Goal: Information Seeking & Learning: Learn about a topic

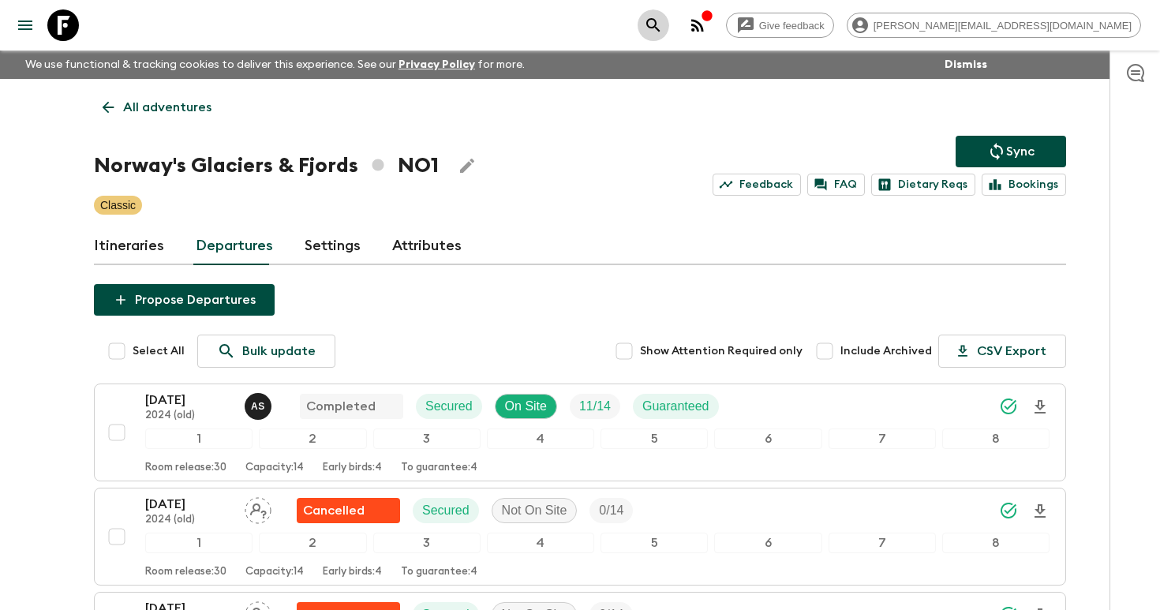
click at [663, 23] on icon "search adventures" at bounding box center [653, 25] width 19 height 19
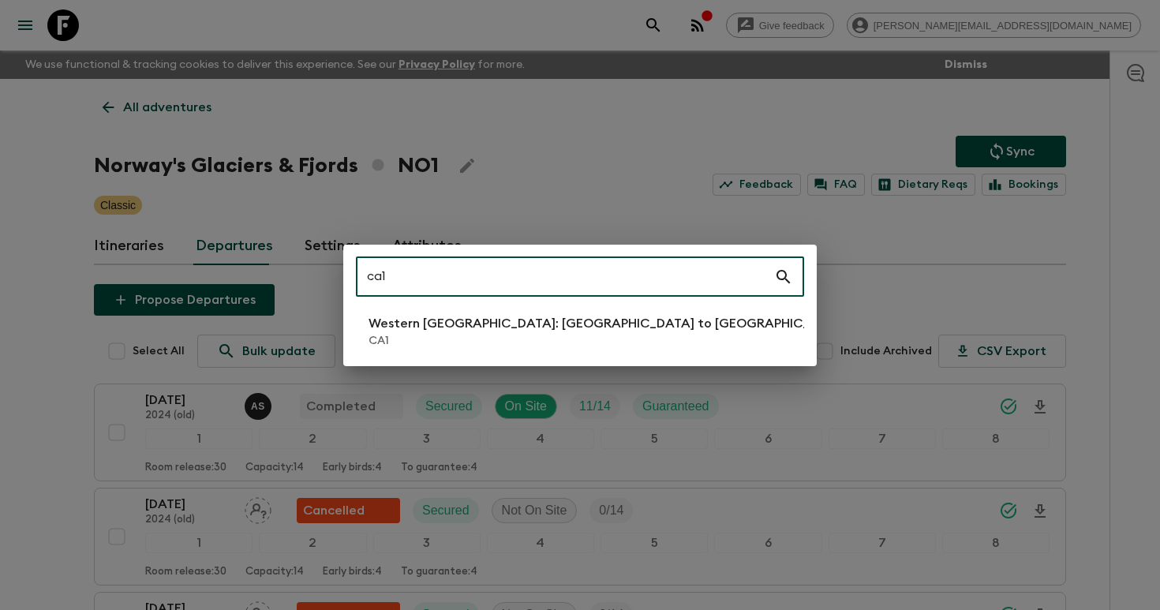
type input "ca1"
click at [424, 331] on p "Western [GEOGRAPHIC_DATA]: [GEOGRAPHIC_DATA] to [GEOGRAPHIC_DATA]" at bounding box center [607, 323] width 479 height 19
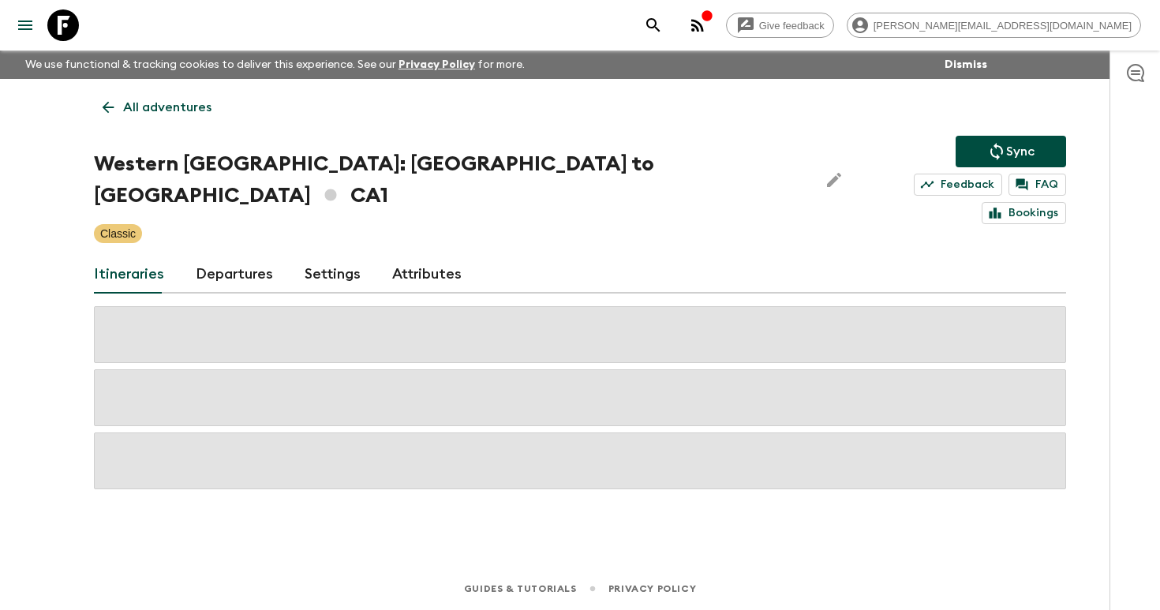
click at [237, 256] on link "Departures" at bounding box center [234, 275] width 77 height 38
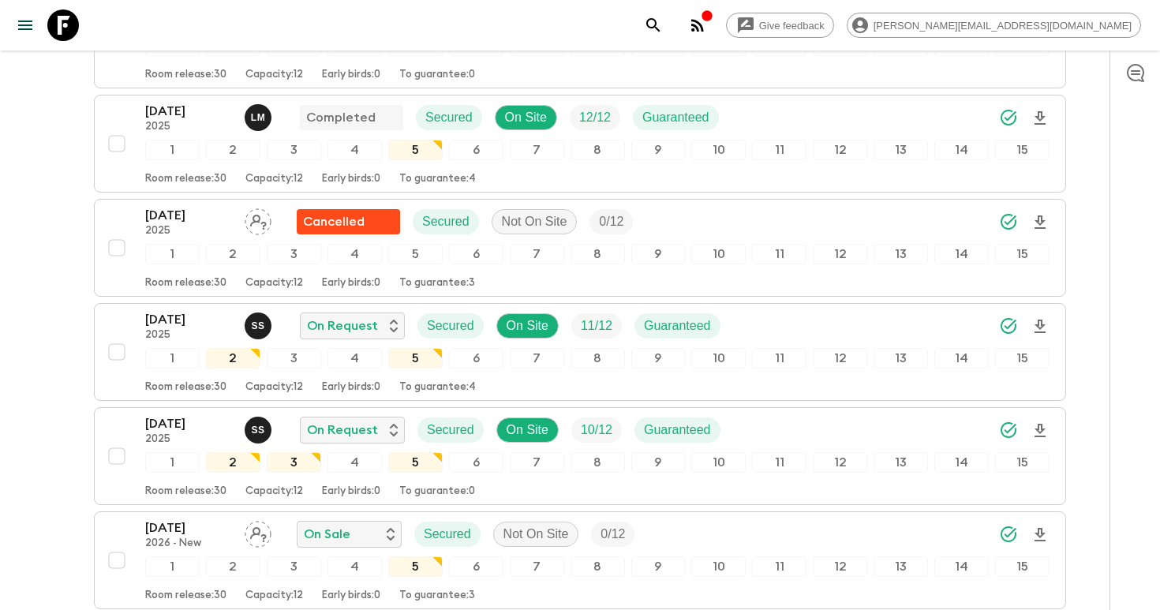
scroll to position [1380, 0]
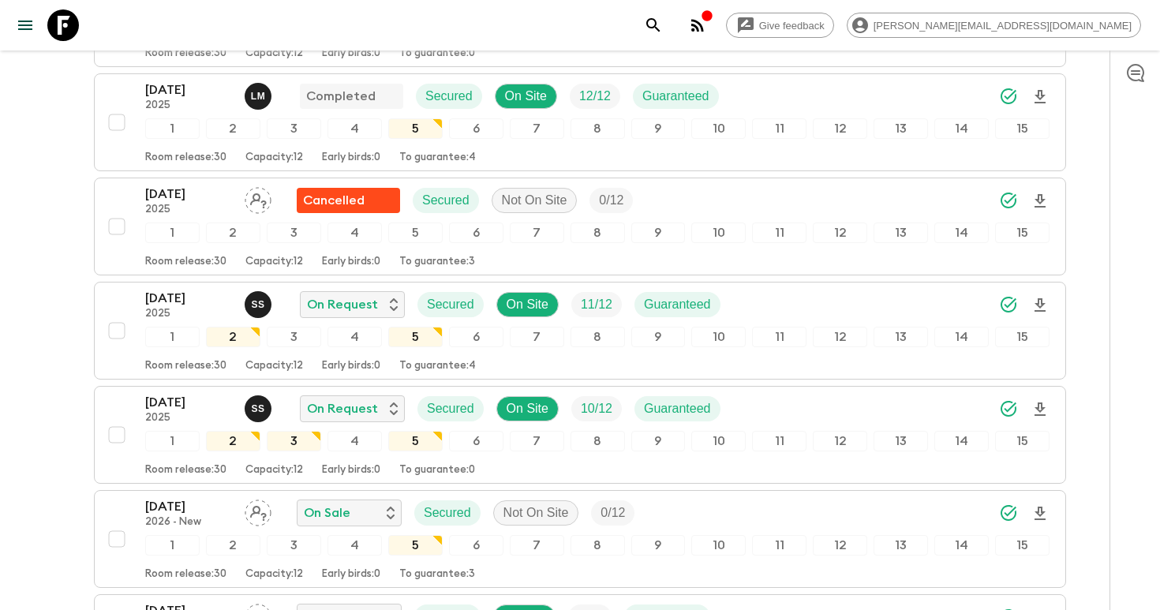
click at [660, 24] on icon "search adventures" at bounding box center [652, 24] width 13 height 13
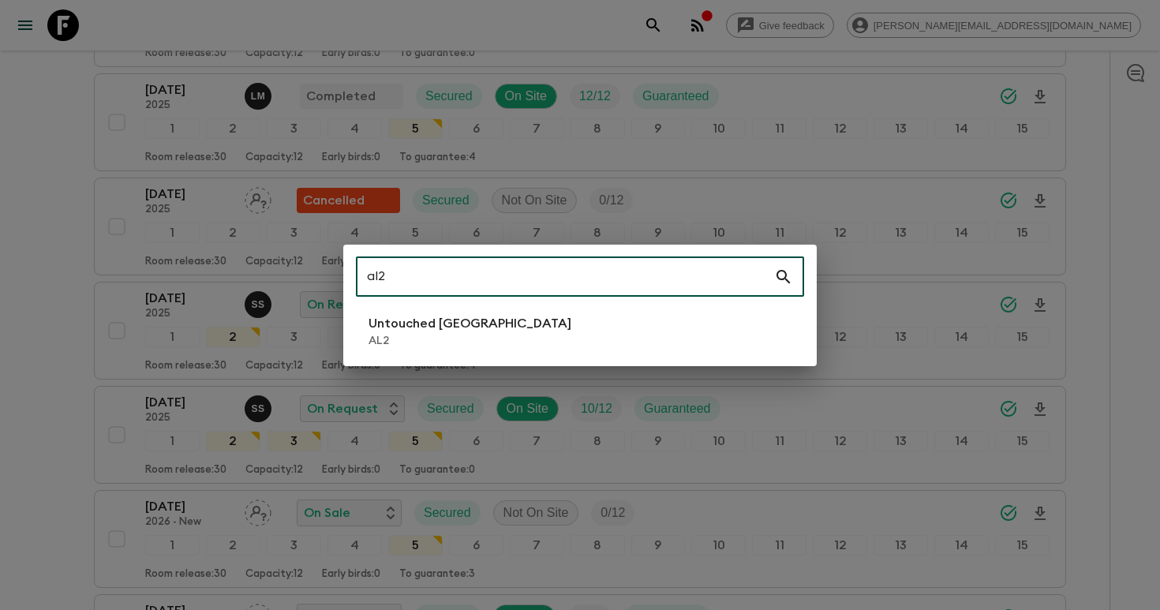
type input "al2"
click at [501, 342] on li "Untouched [GEOGRAPHIC_DATA] AL2" at bounding box center [580, 331] width 448 height 44
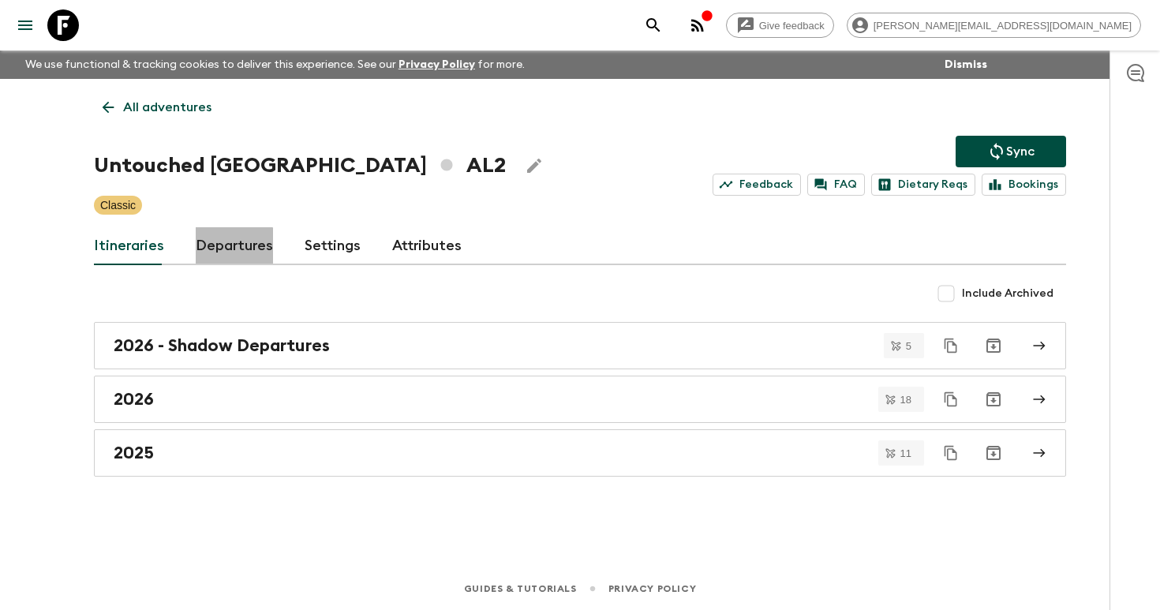
click at [218, 251] on link "Departures" at bounding box center [234, 246] width 77 height 38
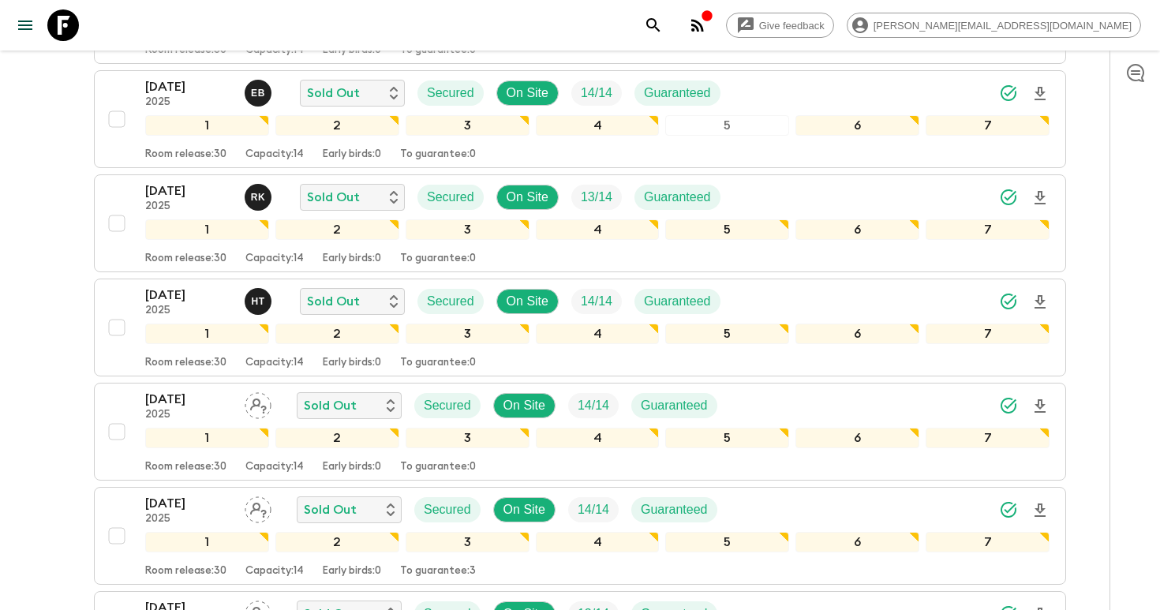
scroll to position [767, 0]
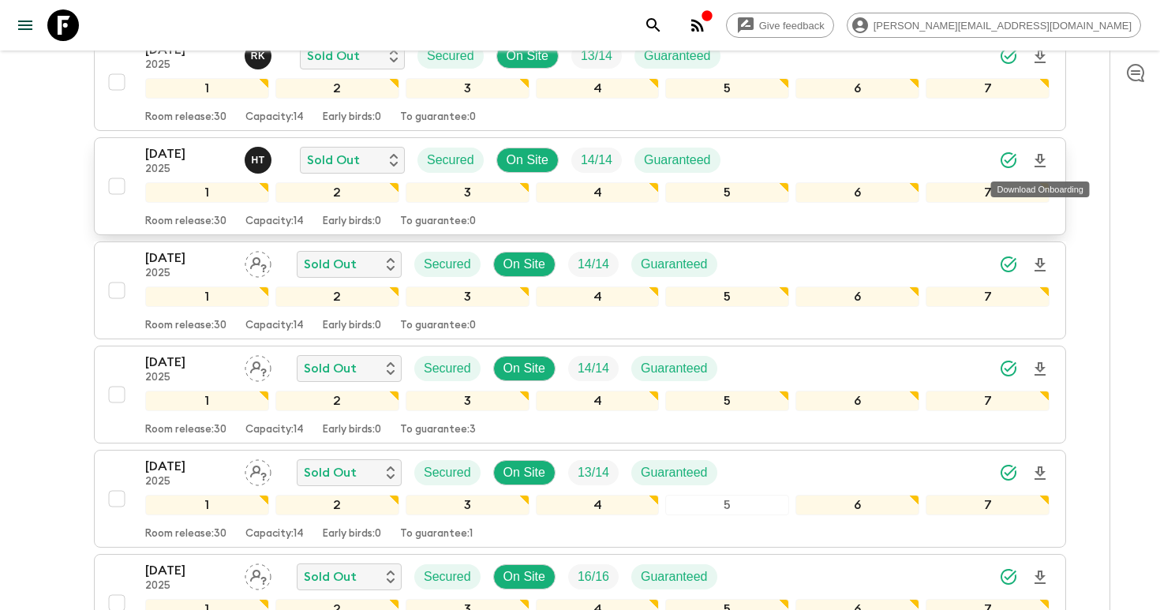
click at [1036, 159] on icon "Download Onboarding" at bounding box center [1039, 160] width 11 height 13
click at [663, 29] on icon "search adventures" at bounding box center [653, 25] width 19 height 19
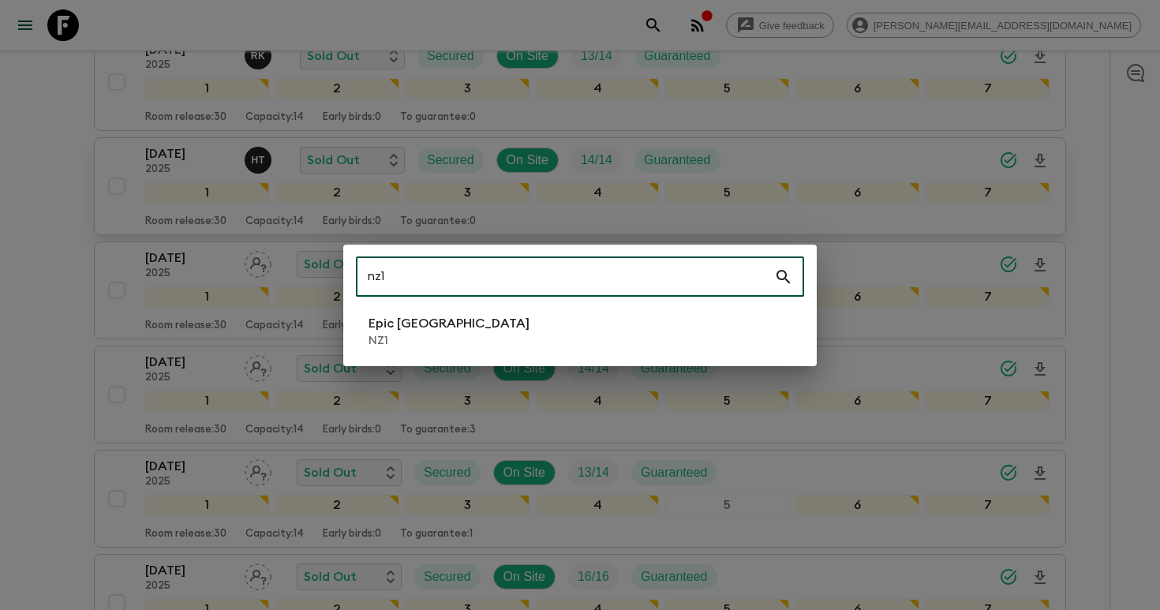
type input "nz1"
click at [395, 323] on p "Epic [GEOGRAPHIC_DATA]" at bounding box center [448, 323] width 161 height 19
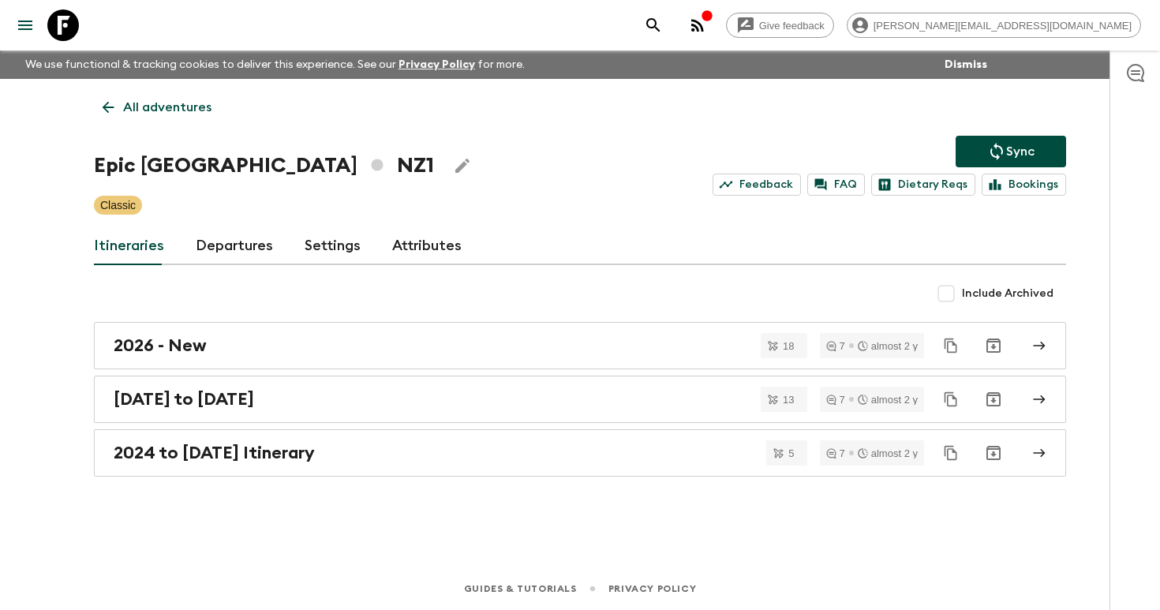
click at [252, 246] on link "Departures" at bounding box center [234, 246] width 77 height 38
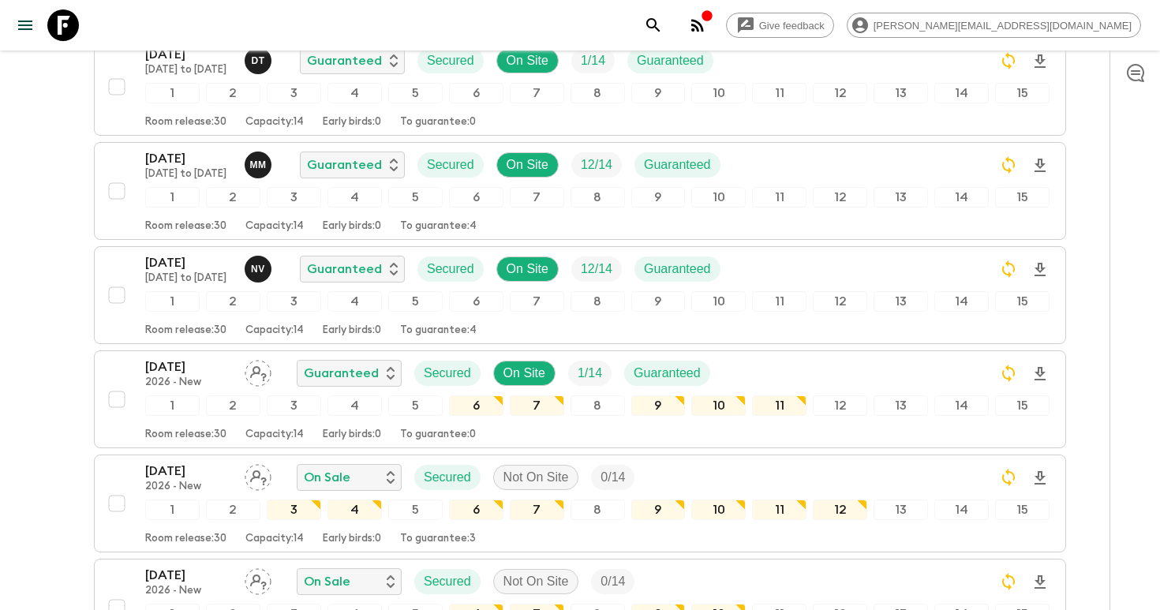
scroll to position [2046, 0]
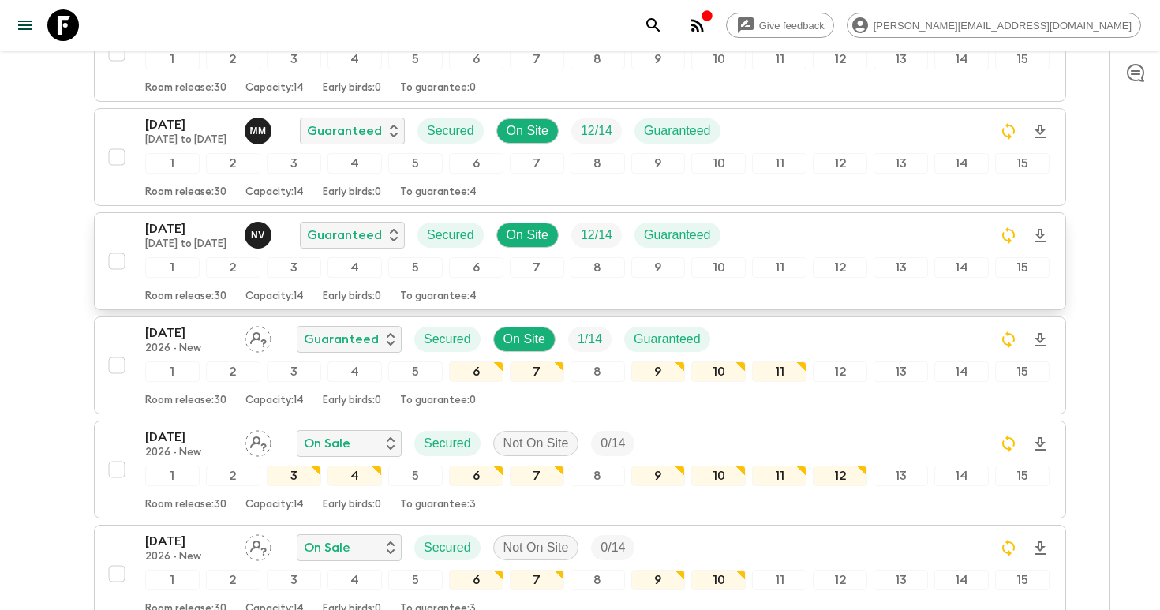
click at [831, 233] on div "[DATE] [DATE] to [DATE] N v Guaranteed Secured On Site 12 / 14 Guaranteed" at bounding box center [597, 235] width 904 height 32
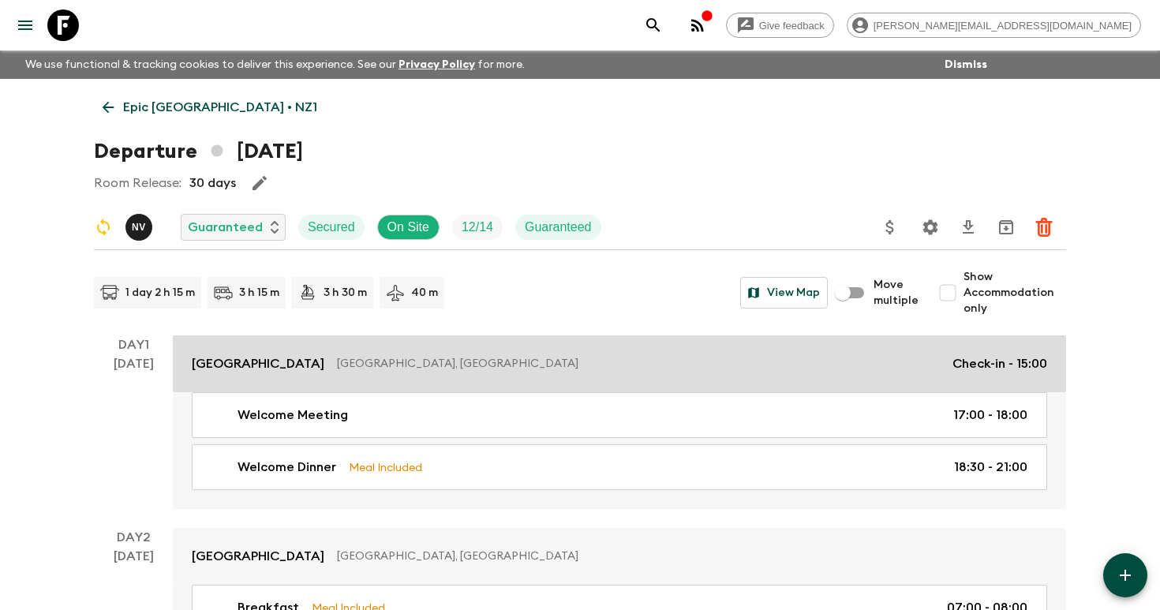
click at [386, 354] on div "[GEOGRAPHIC_DATA], [GEOGRAPHIC_DATA] Check-in - 15:00" at bounding box center [619, 363] width 855 height 19
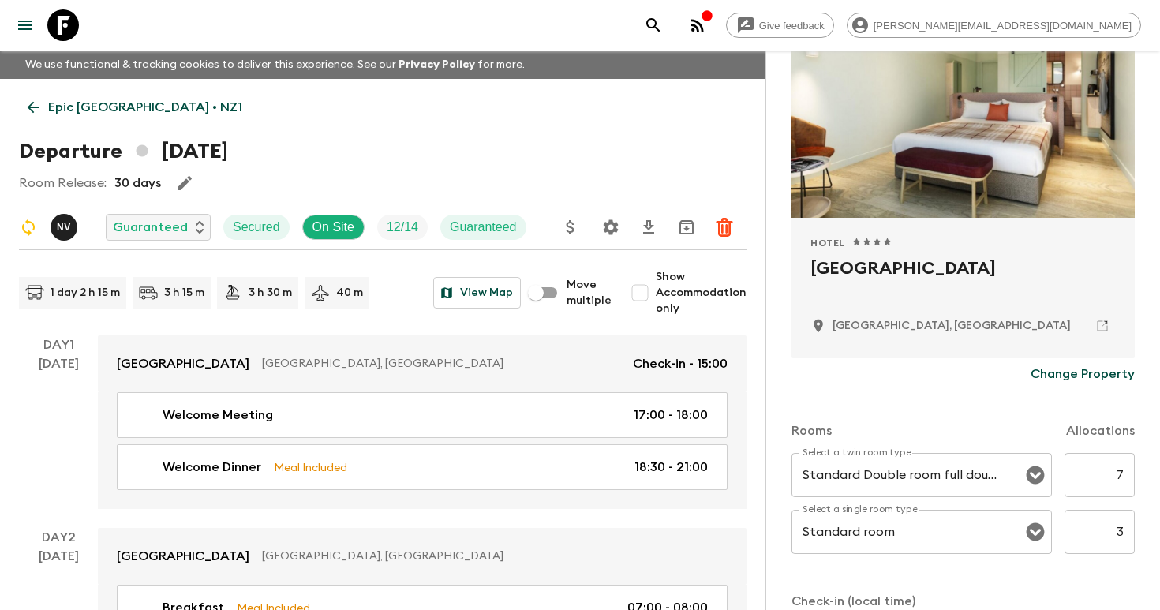
scroll to position [159, 0]
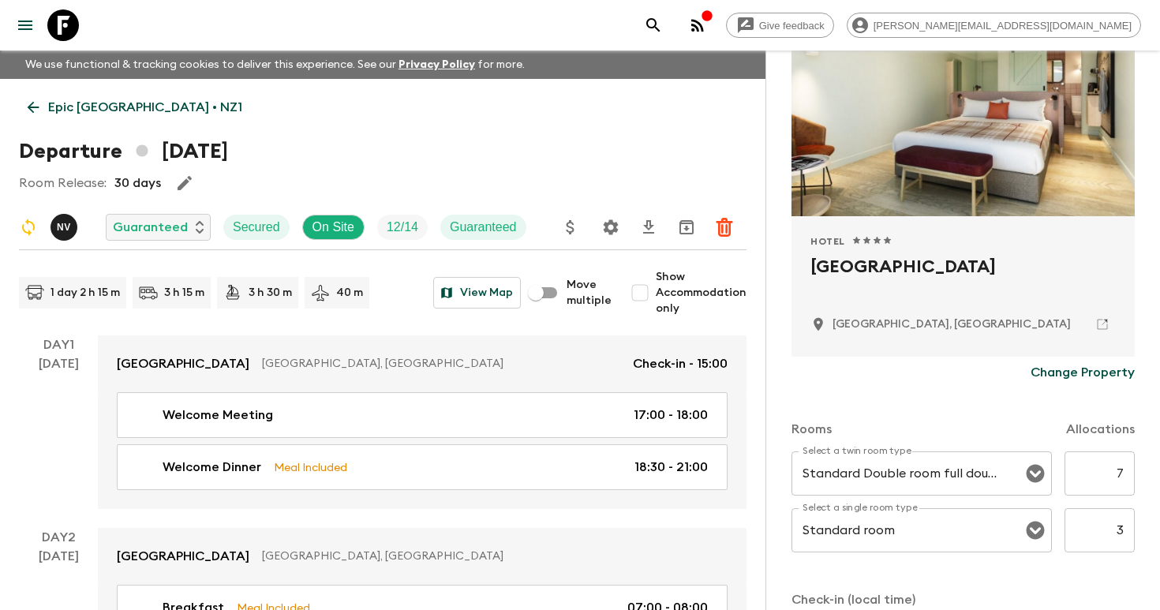
click at [663, 21] on icon "search adventures" at bounding box center [653, 25] width 19 height 19
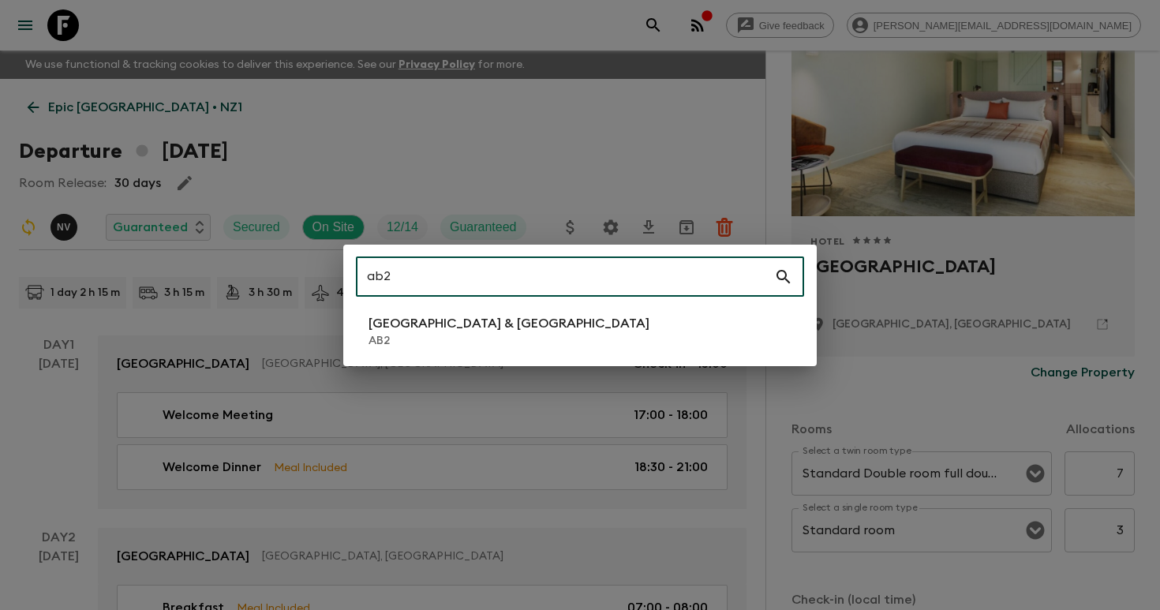
type input "ab2"
click at [472, 329] on p "[GEOGRAPHIC_DATA] & [GEOGRAPHIC_DATA]" at bounding box center [508, 323] width 281 height 19
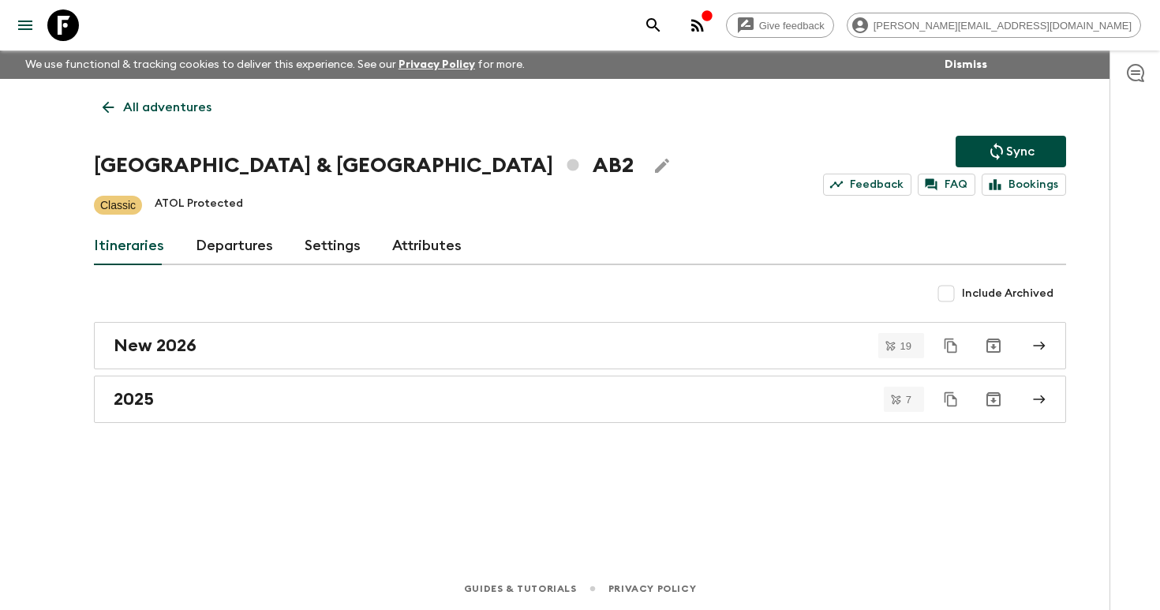
click at [234, 252] on link "Departures" at bounding box center [234, 246] width 77 height 38
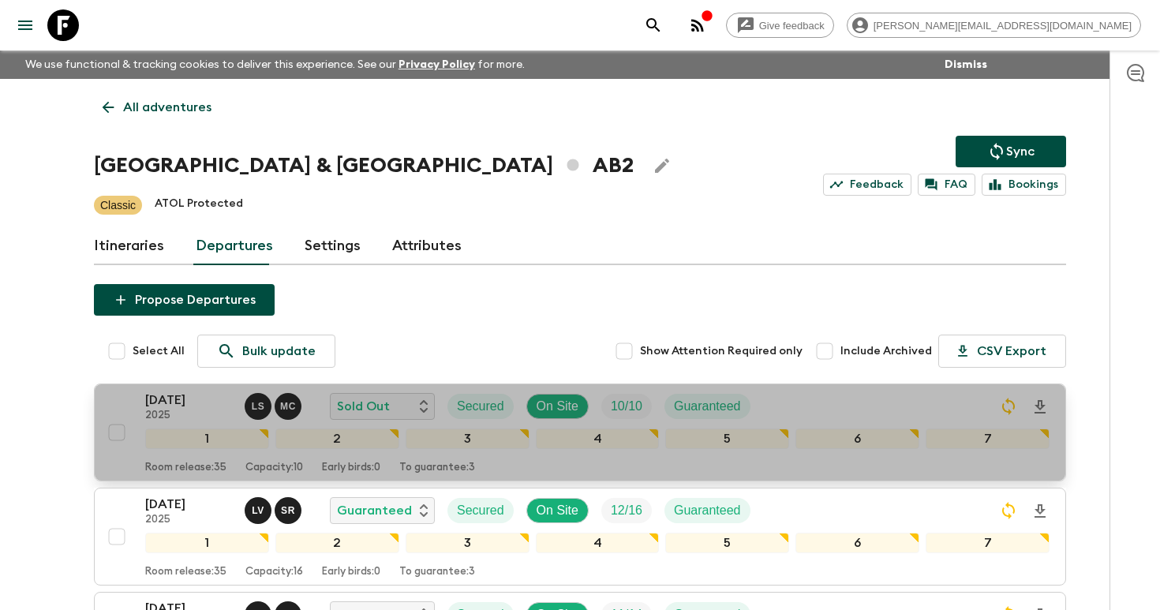
click at [202, 404] on p "[DATE]" at bounding box center [188, 399] width 87 height 19
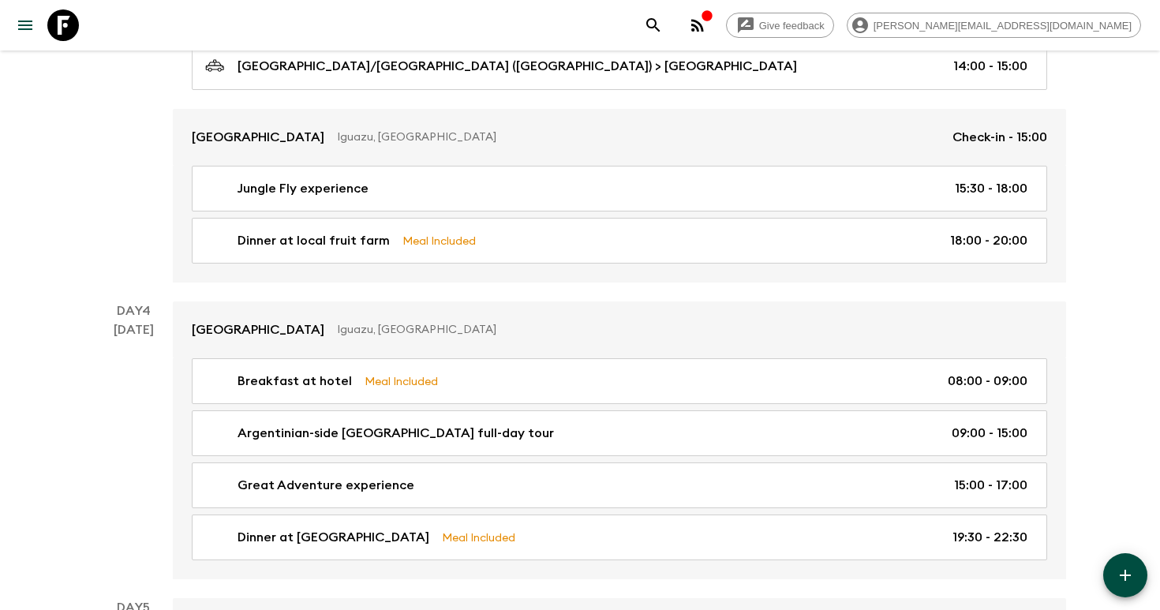
scroll to position [1326, 0]
click at [663, 26] on icon "search adventures" at bounding box center [653, 25] width 19 height 19
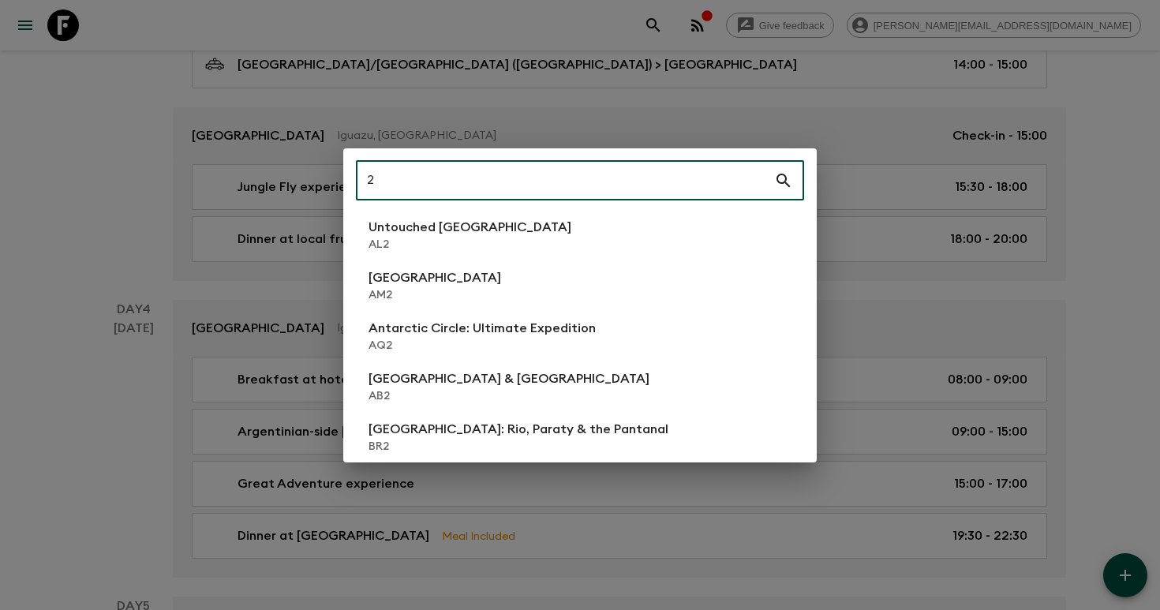
type input "2"
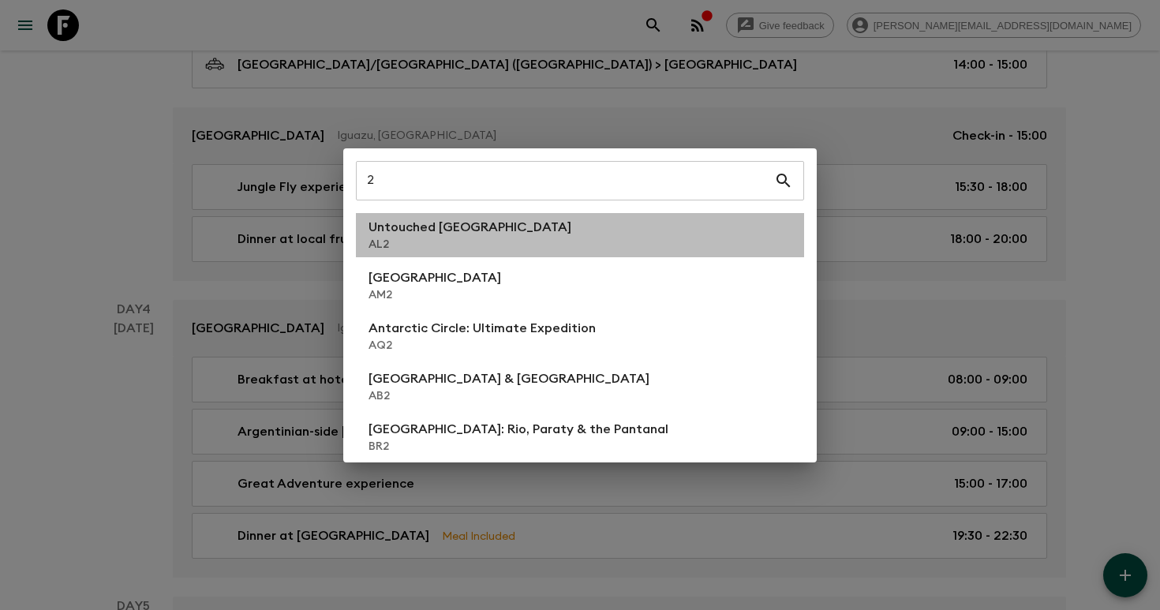
click at [443, 240] on p "AL2" at bounding box center [469, 245] width 203 height 16
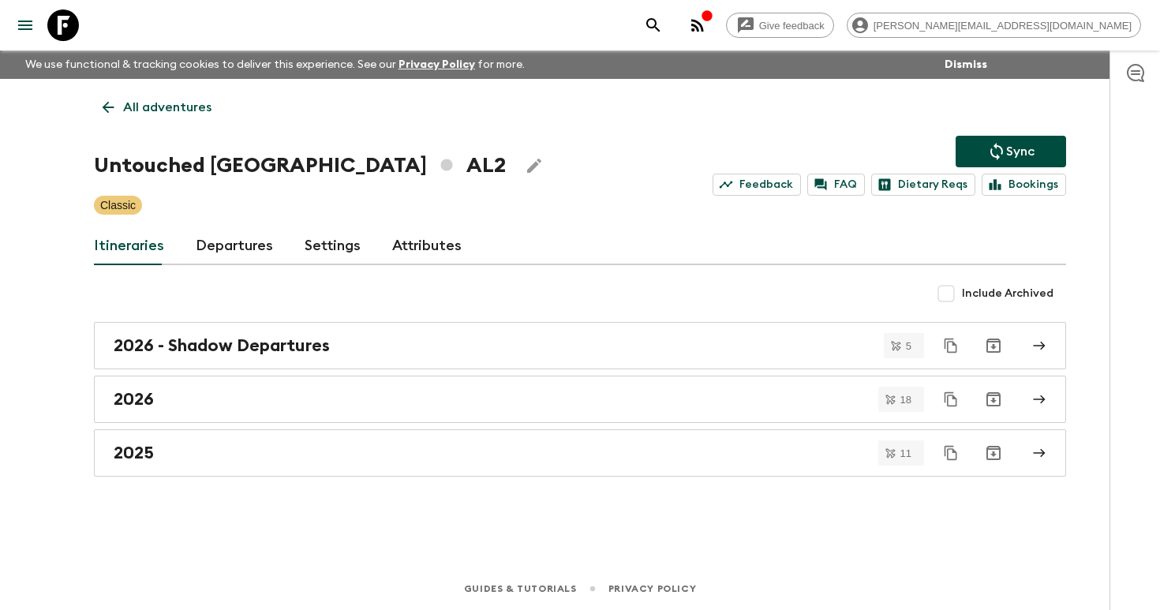
click at [238, 245] on link "Departures" at bounding box center [234, 246] width 77 height 38
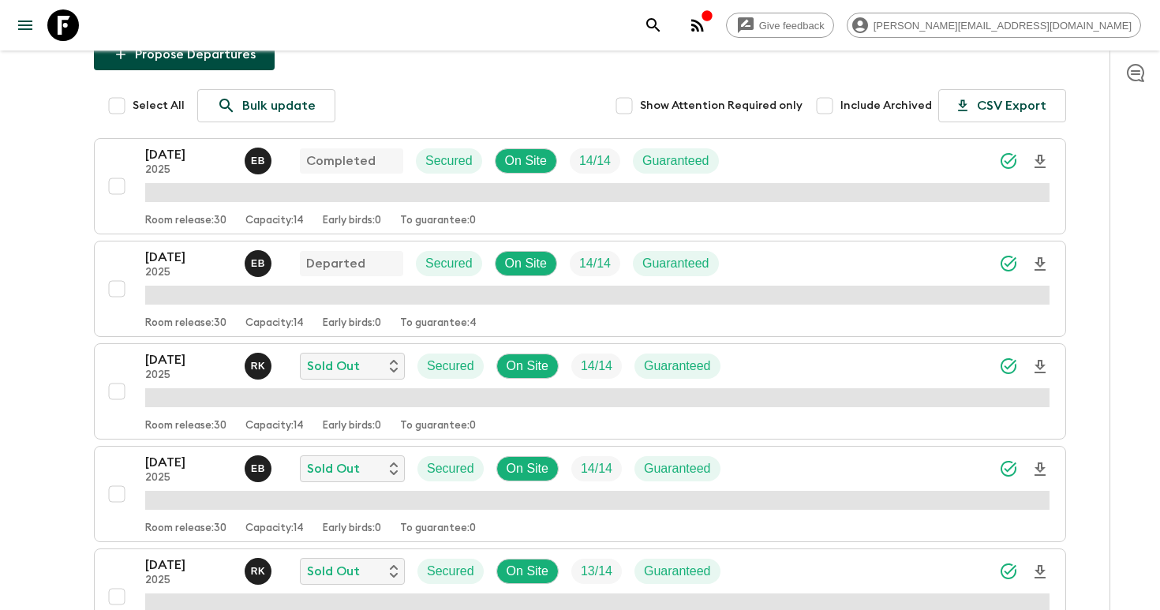
scroll to position [267, 0]
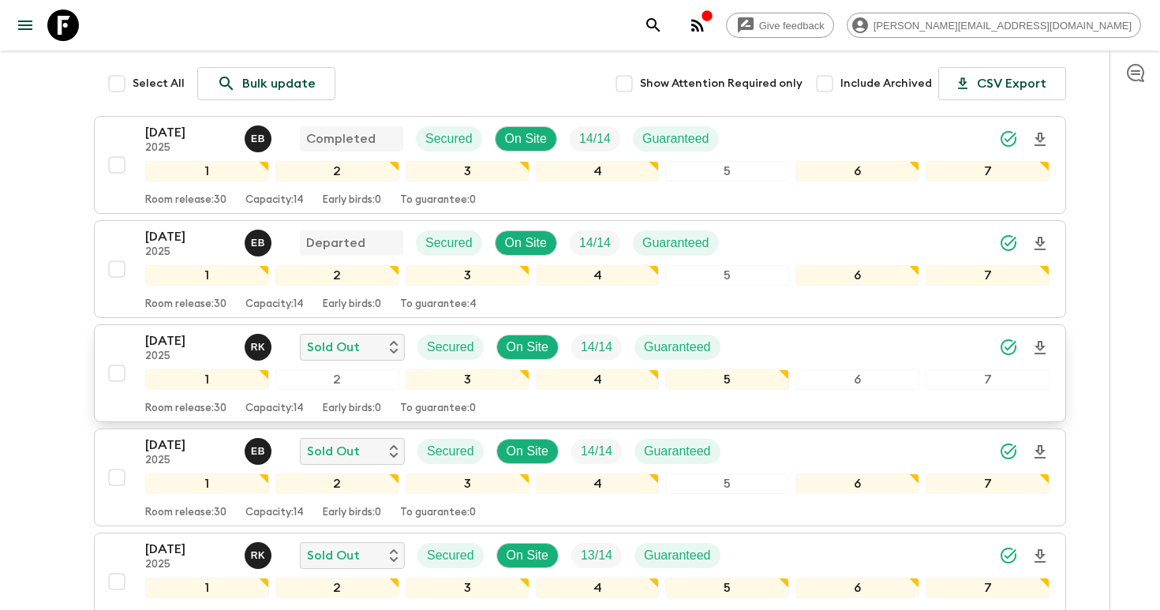
click at [170, 336] on p "[DATE]" at bounding box center [188, 340] width 87 height 19
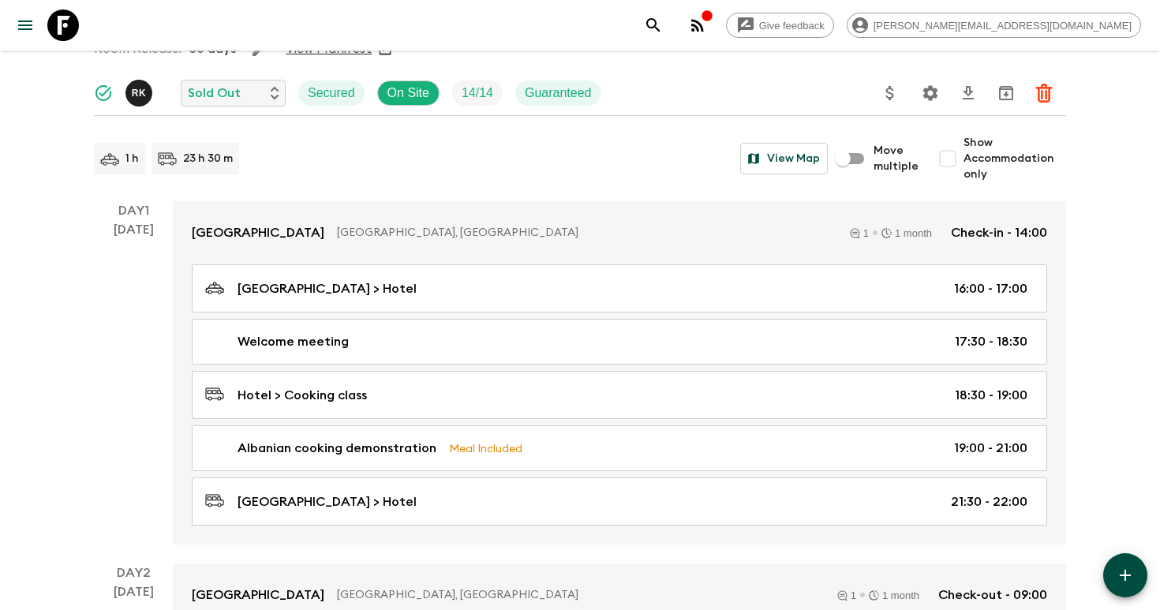
scroll to position [135, 0]
click at [951, 159] on input "Show Accommodation only" at bounding box center [948, 158] width 32 height 32
checkbox input "true"
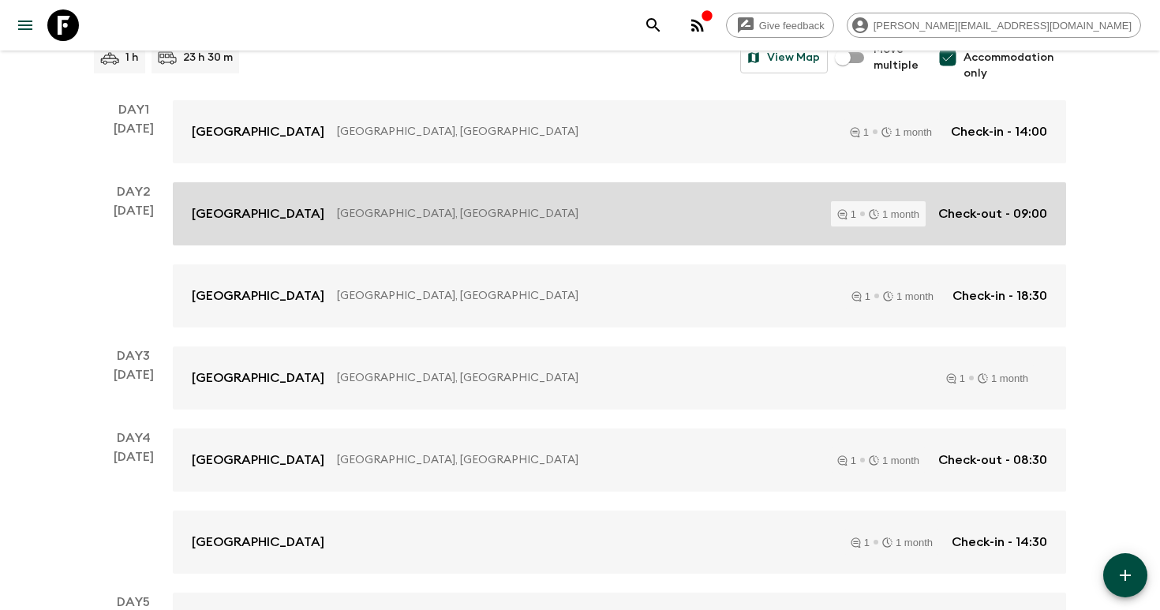
scroll to position [136, 0]
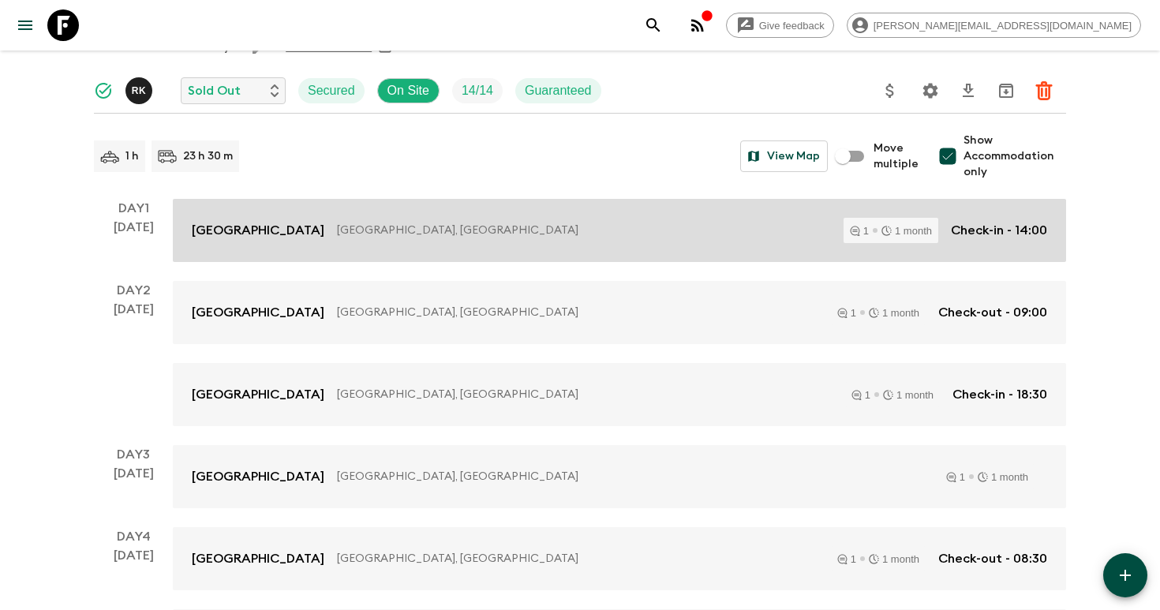
click at [424, 237] on p "[GEOGRAPHIC_DATA], [GEOGRAPHIC_DATA]" at bounding box center [584, 230] width 494 height 16
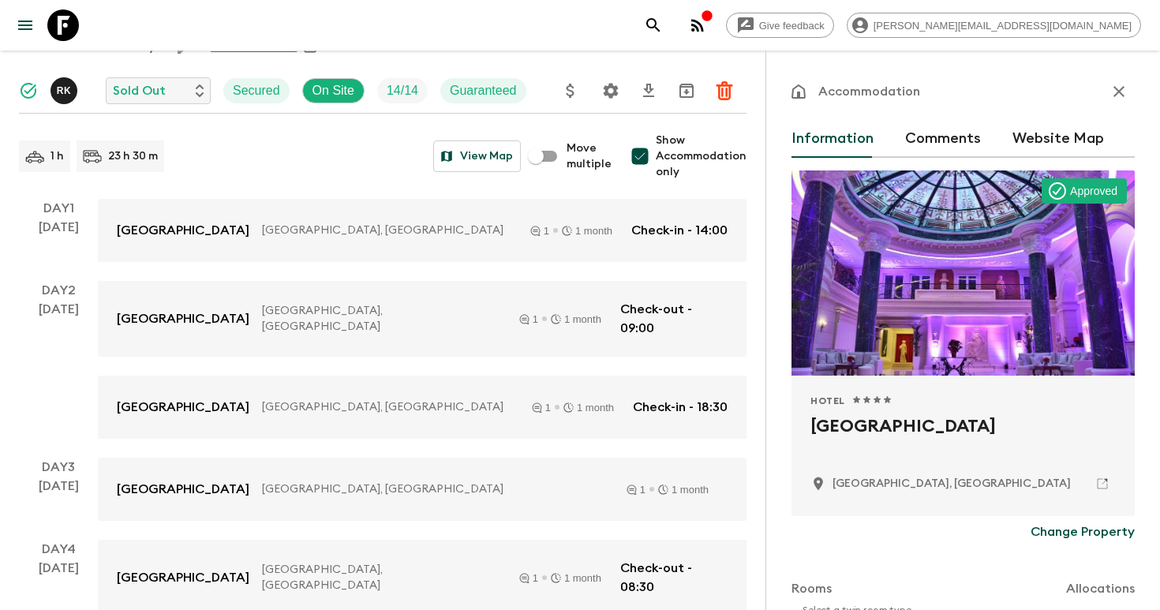
drag, startPoint x: 989, startPoint y: 424, endPoint x: 798, endPoint y: 424, distance: 191.7
click at [797, 424] on div "Hotel 1 Star 2 Stars 3 Stars 4 Stars 5 Stars Xheko [GEOGRAPHIC_DATA], [GEOGRAPH…" at bounding box center [962, 446] width 343 height 140
copy h2 "[GEOGRAPHIC_DATA]"
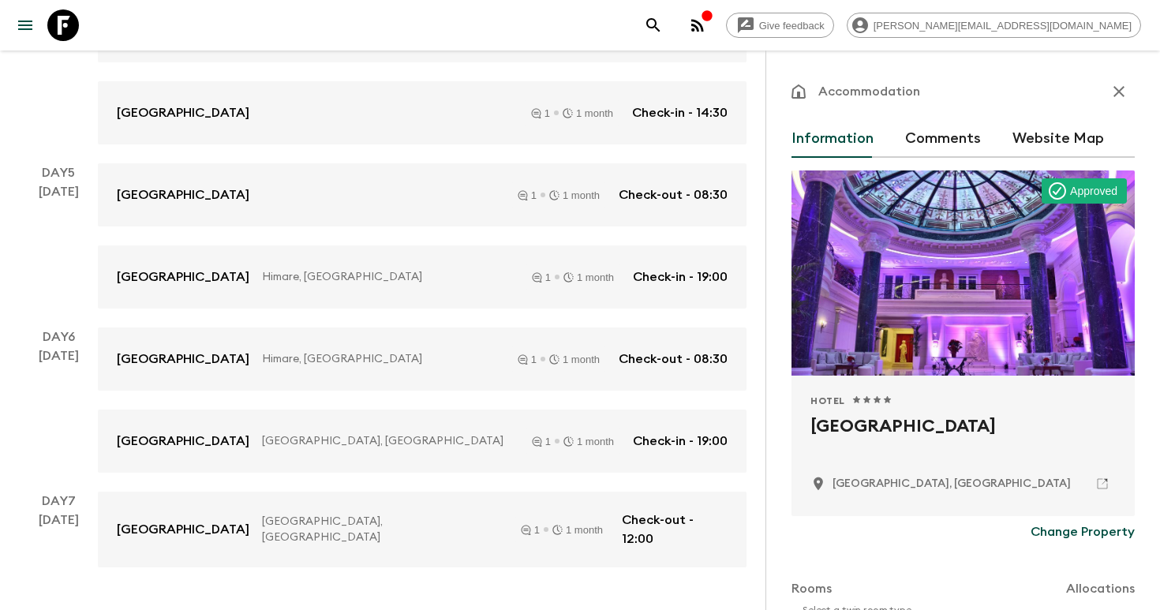
scroll to position [696, 0]
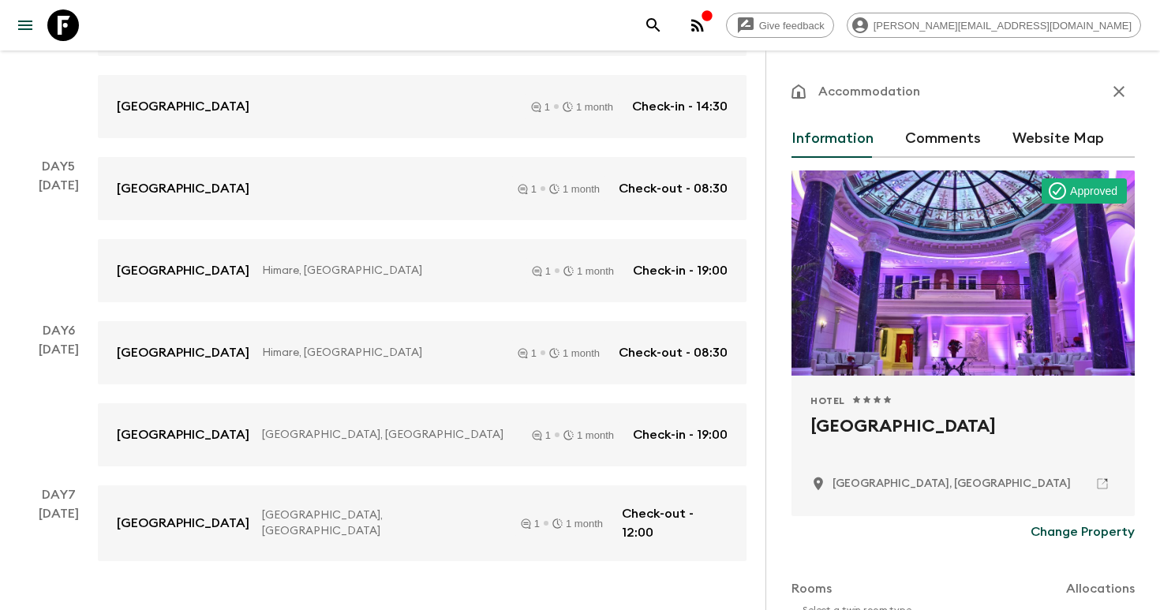
click at [663, 23] on icon "search adventures" at bounding box center [653, 25] width 19 height 19
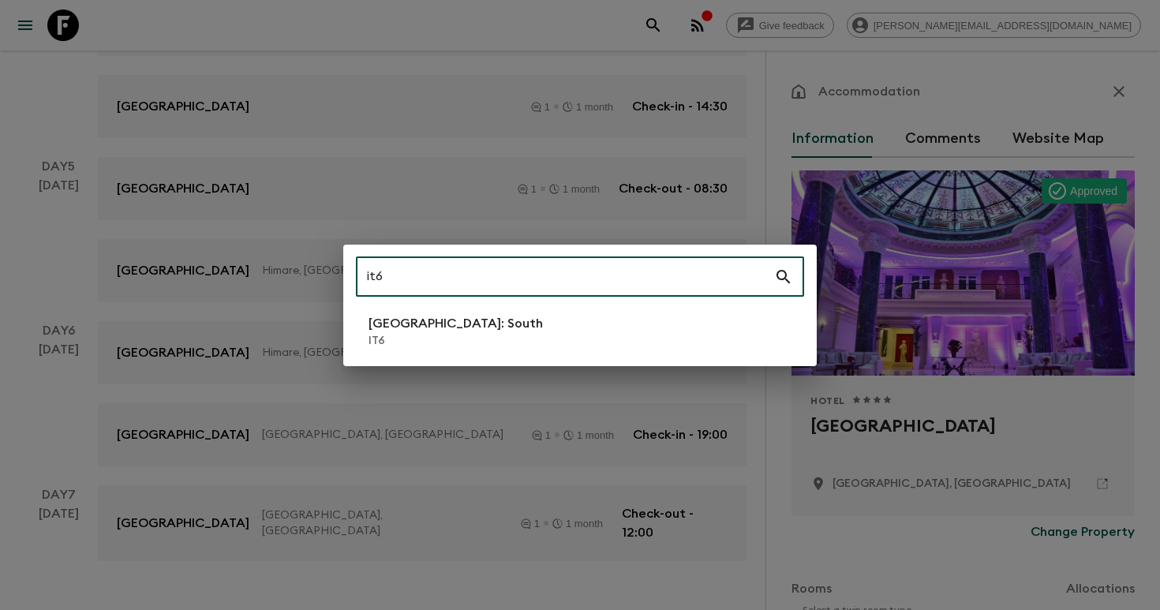
type input "it6"
click at [538, 327] on li "[GEOGRAPHIC_DATA]: South IT6" at bounding box center [580, 331] width 448 height 44
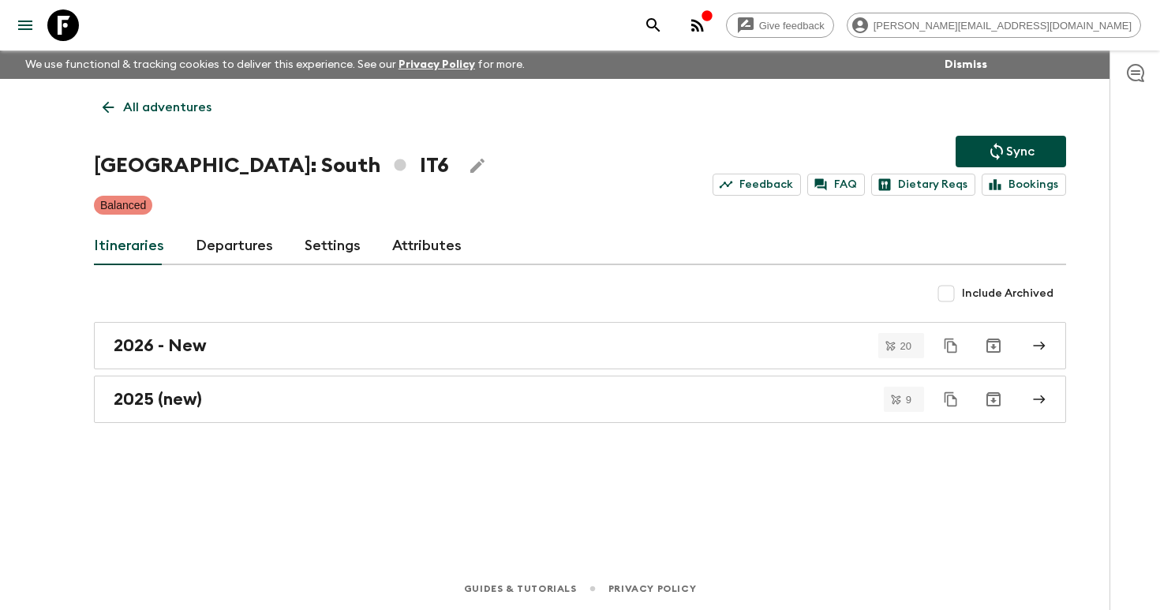
click at [236, 244] on link "Departures" at bounding box center [234, 246] width 77 height 38
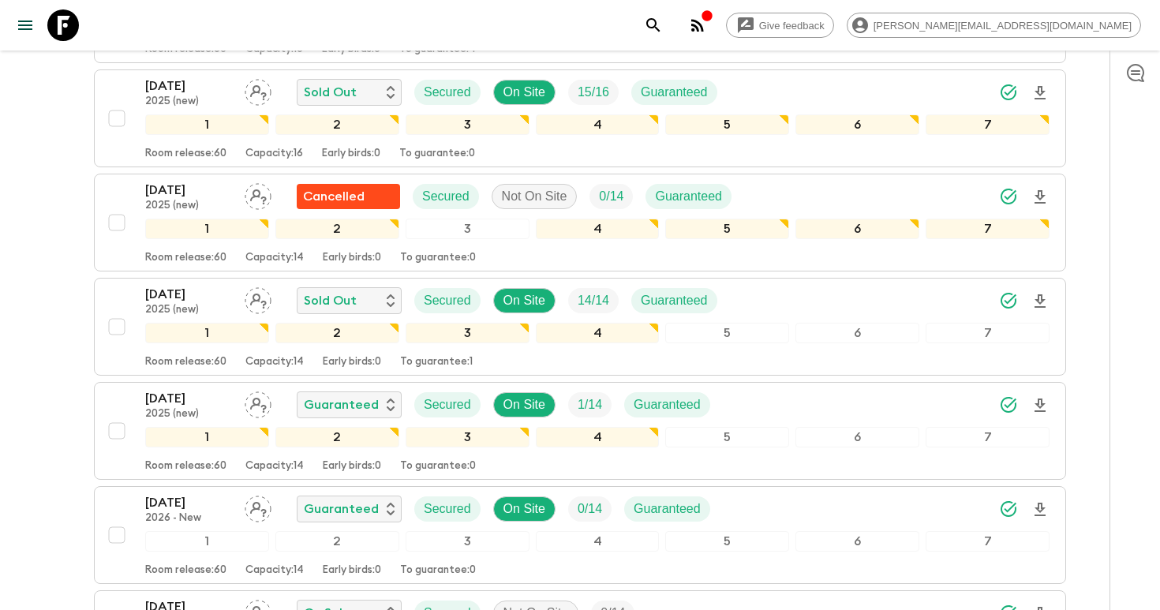
scroll to position [837, 0]
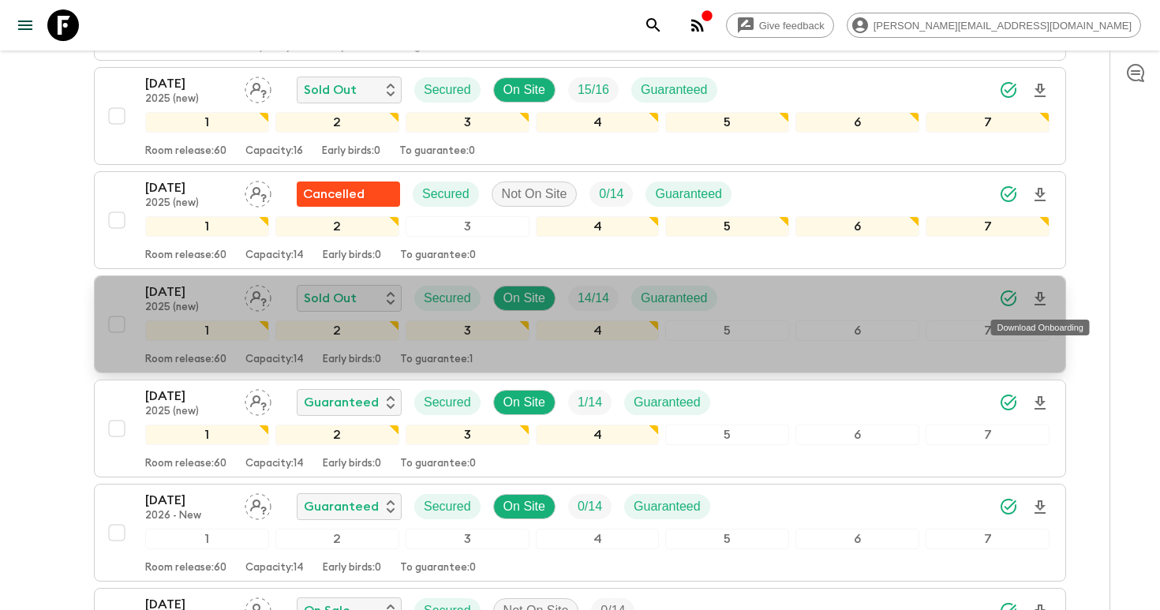
click at [1040, 298] on icon "Download Onboarding" at bounding box center [1039, 299] width 19 height 19
